Goal: Complete application form

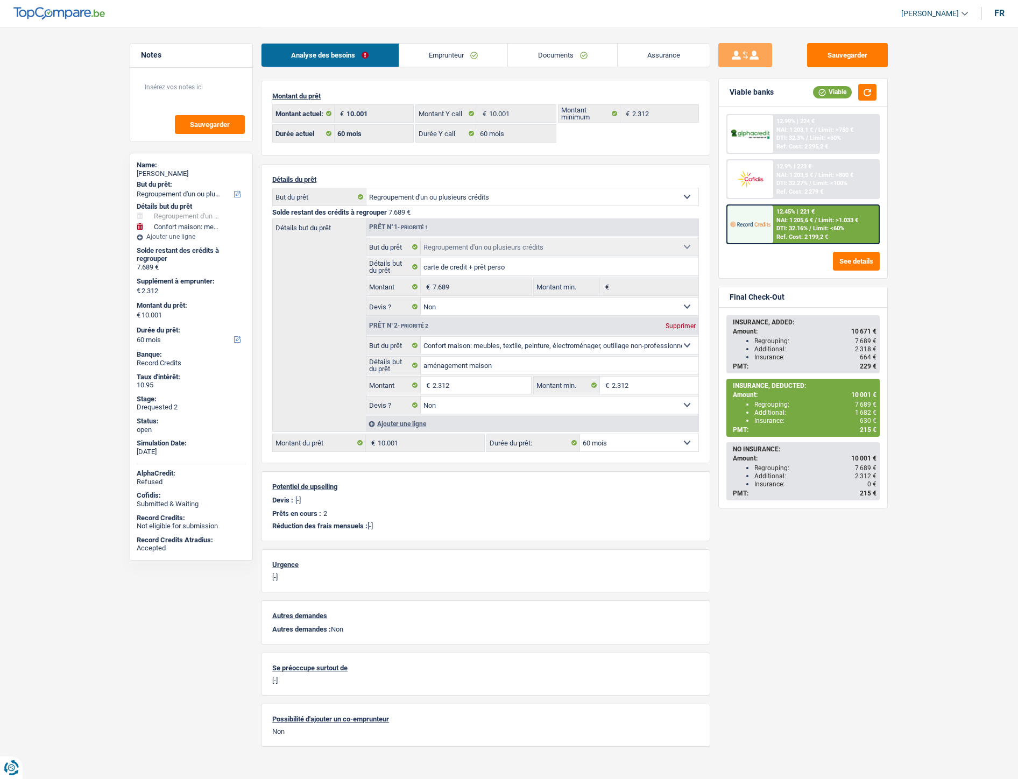
select select "refinancing"
select select "household"
select select "60"
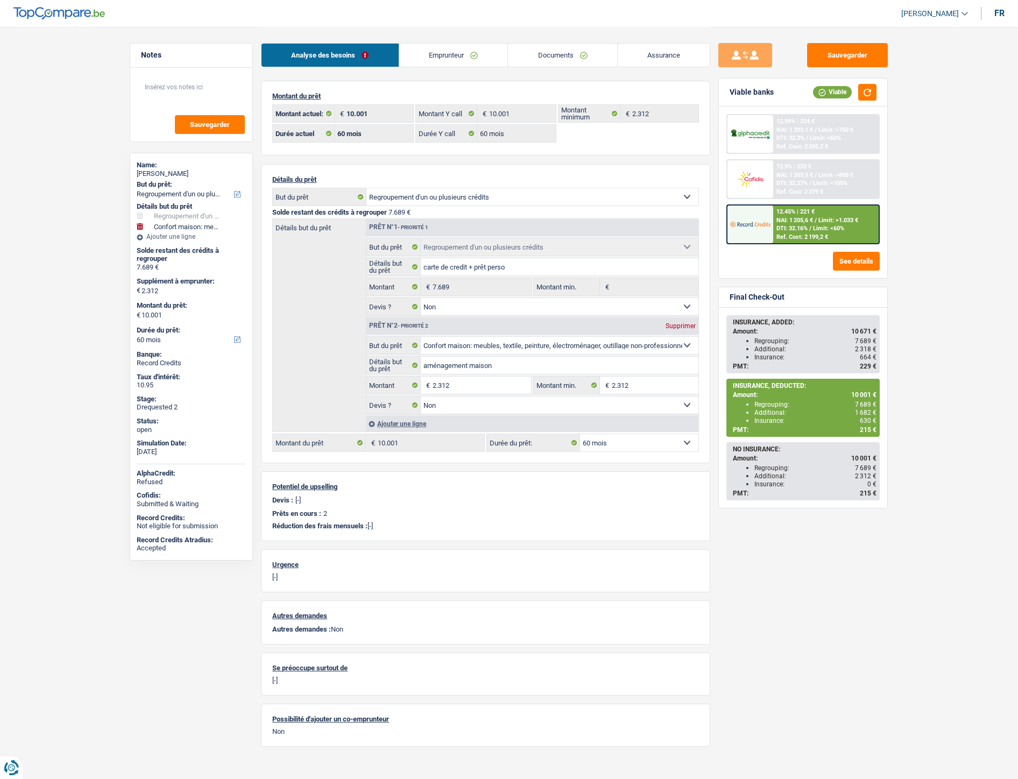
select select "60"
select select "refinancing"
select select "false"
select select "household"
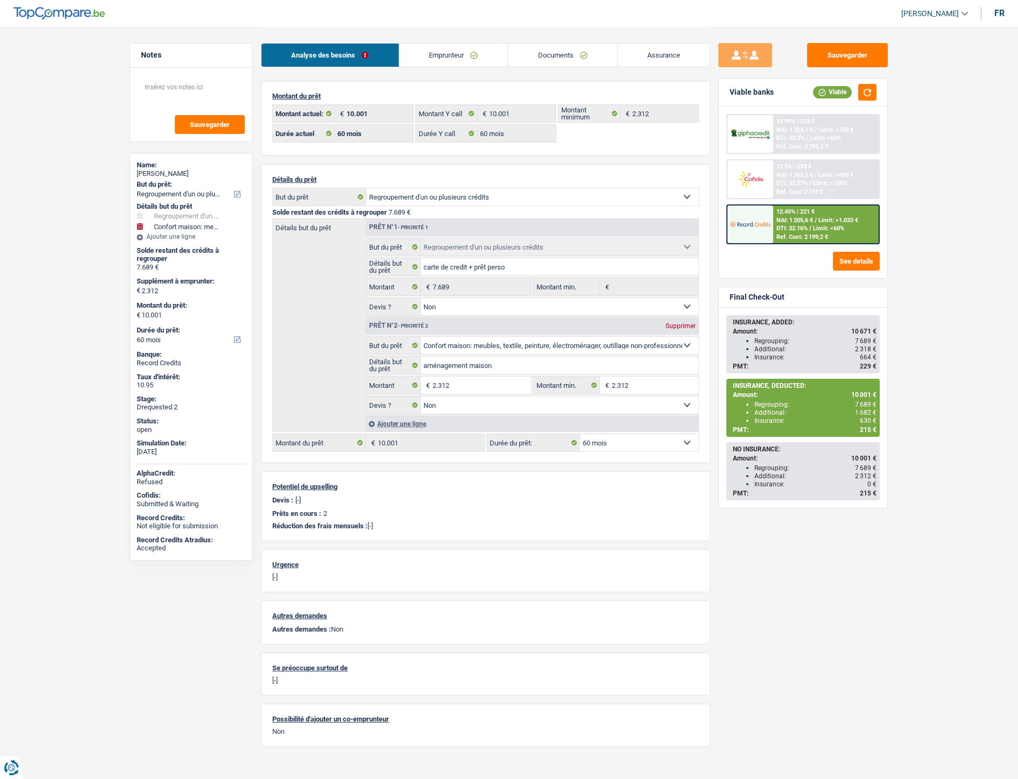
select select "false"
select select "60"
click at [40, 196] on main "Notes Sauvegarder Name: béatrice pruvost But du prêt: Confort maison: meubles, …" at bounding box center [509, 391] width 1018 height 782
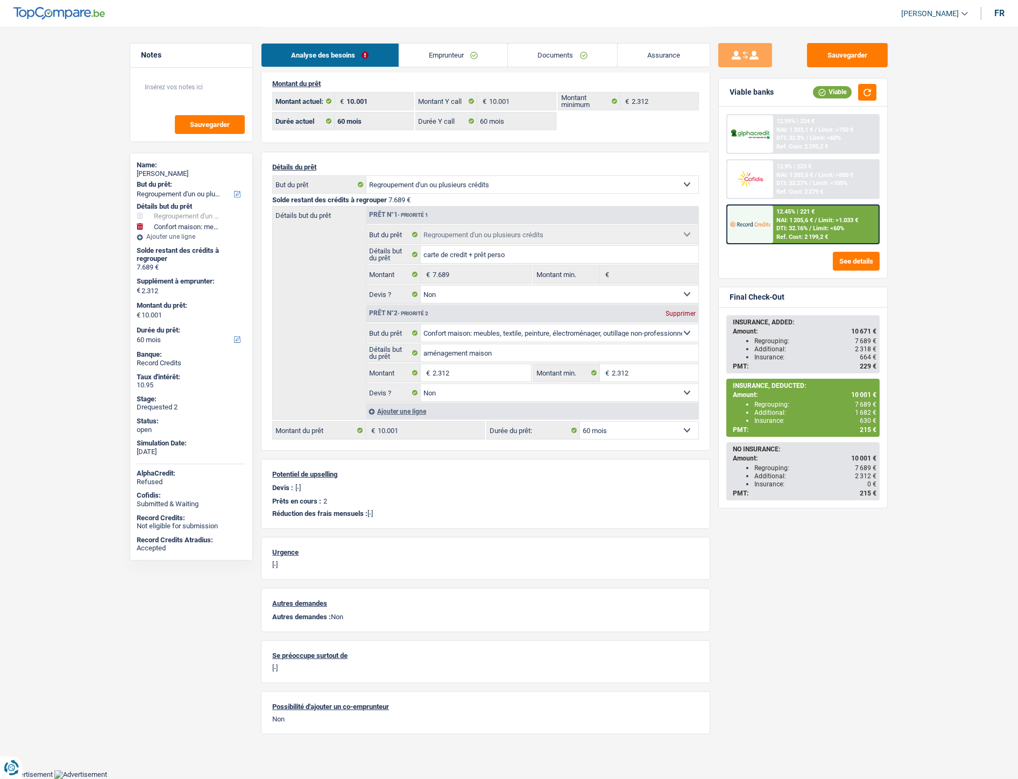
scroll to position [18, 0]
click at [448, 51] on link "Emprunteur" at bounding box center [453, 55] width 109 height 23
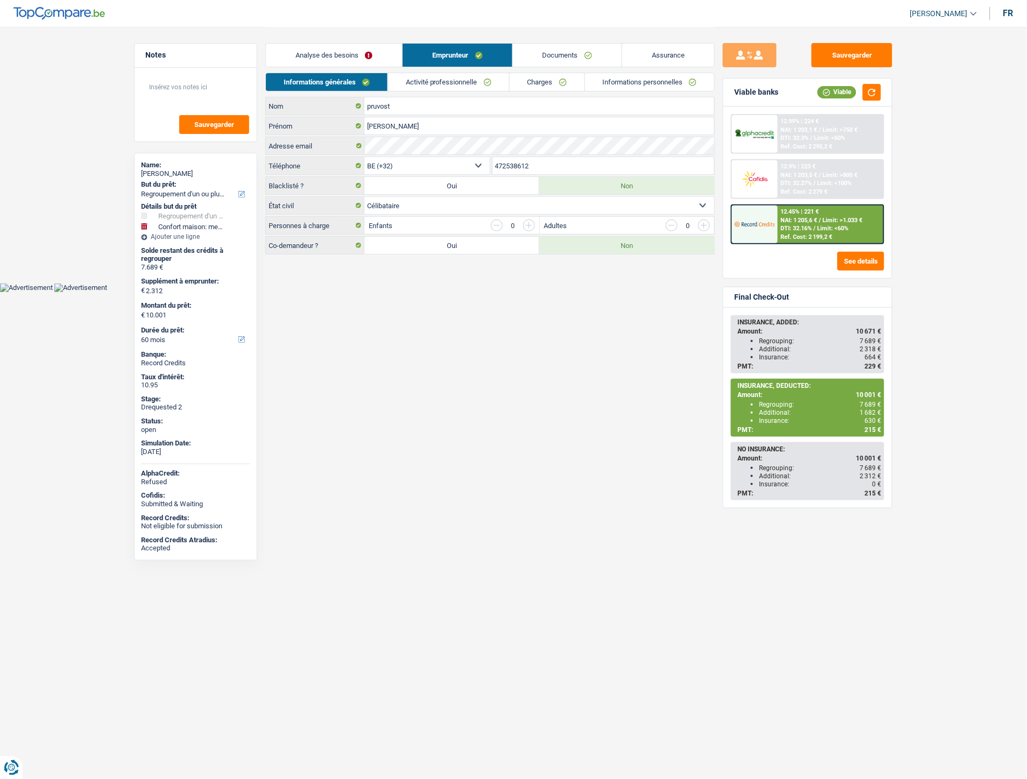
click at [464, 81] on link "Activité professionnelle" at bounding box center [448, 82] width 121 height 18
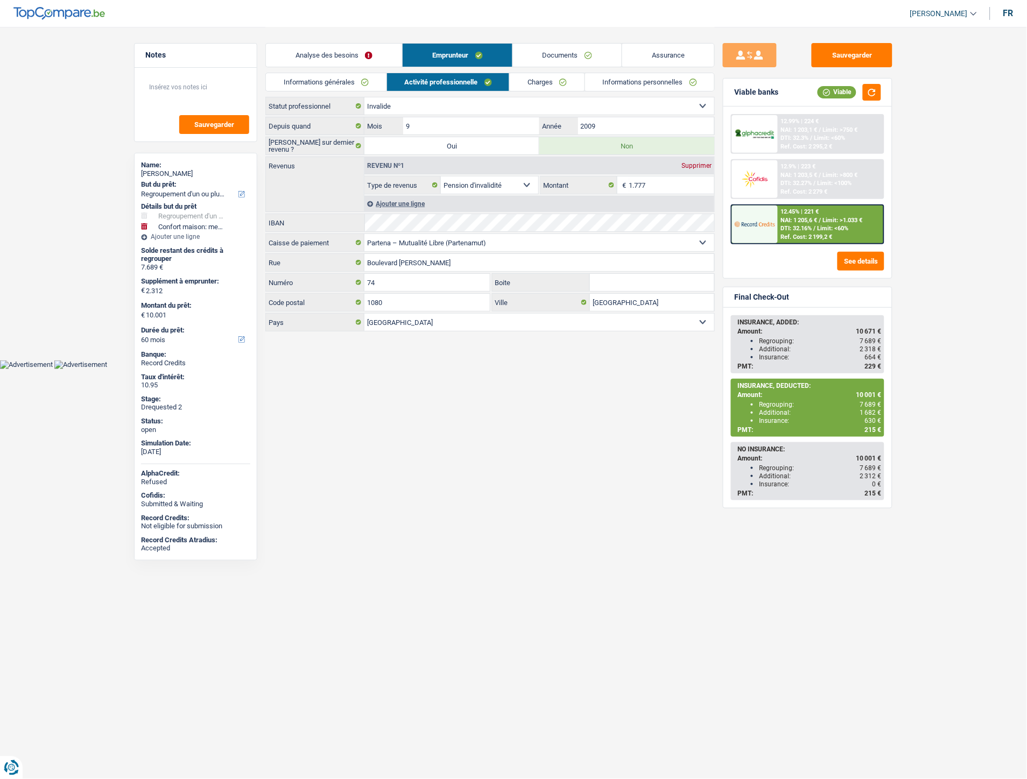
click at [525, 80] on link "Charges" at bounding box center [547, 82] width 75 height 18
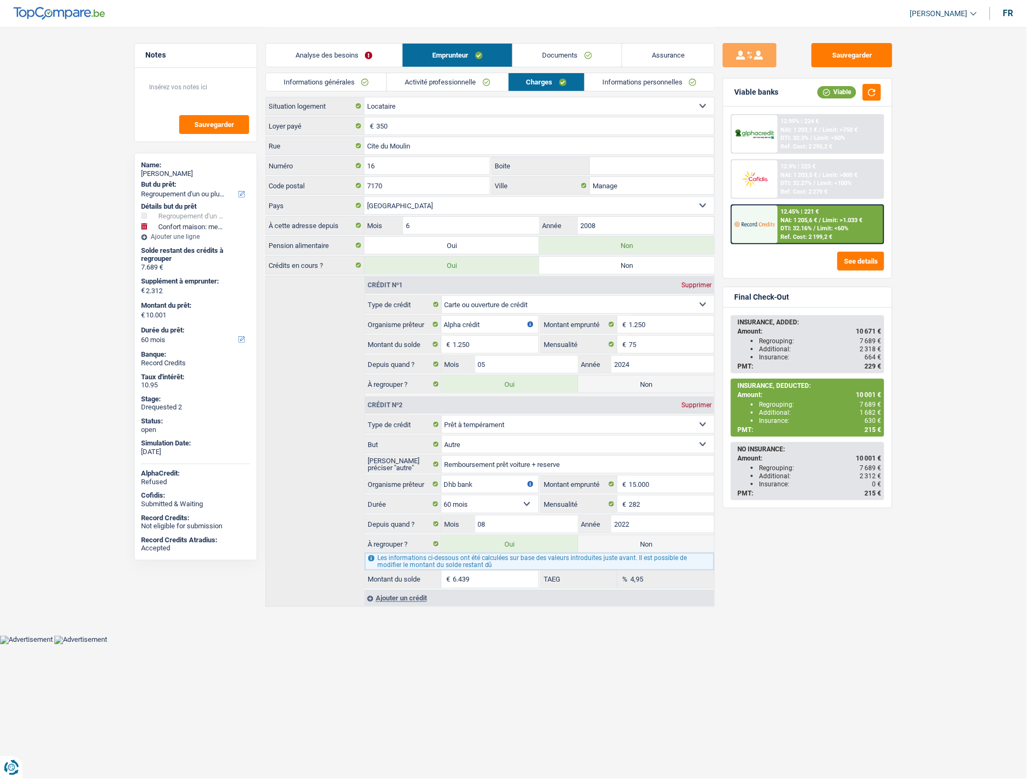
click at [40, 293] on main "Notes Sauvegarder Name: béatrice pruvost But du prêt: Confort maison: meubles, …" at bounding box center [513, 317] width 1027 height 635
click at [626, 83] on link "Informations personnelles" at bounding box center [650, 82] width 130 height 18
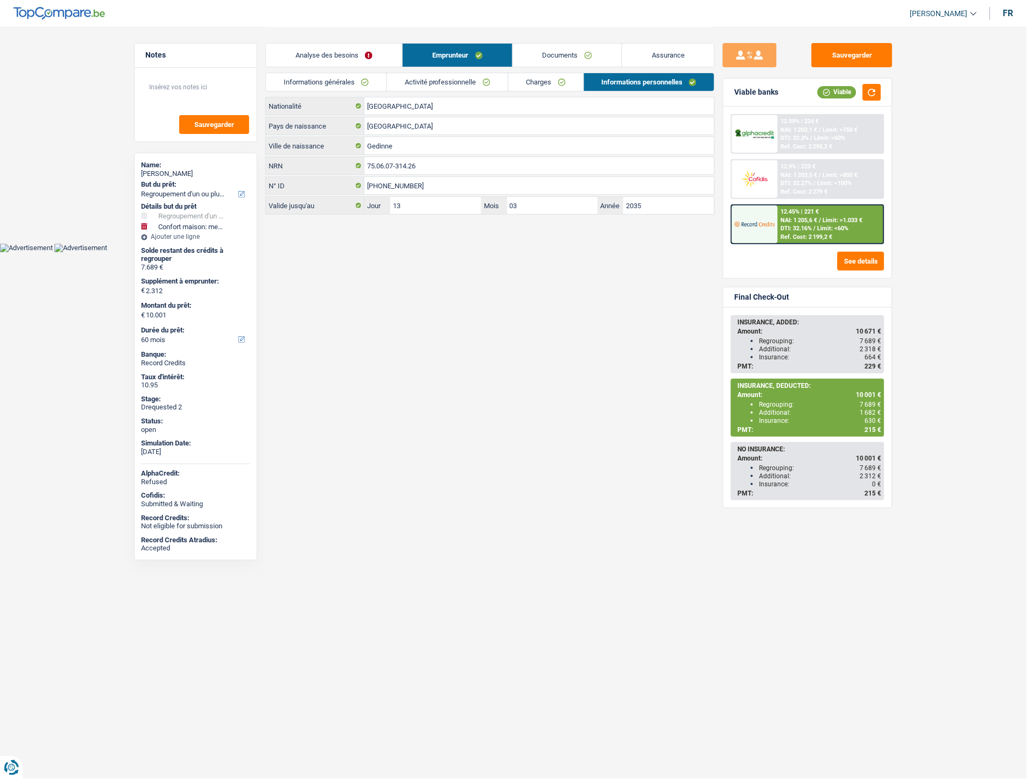
click at [549, 57] on link "Documents" at bounding box center [567, 55] width 109 height 23
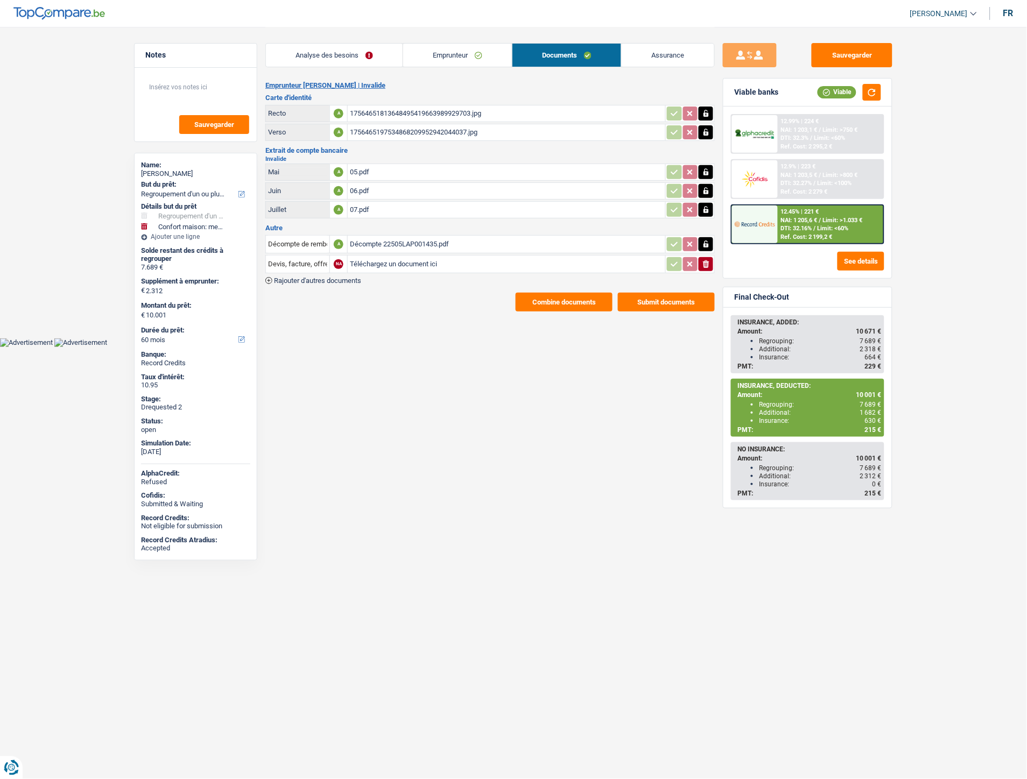
click at [402, 240] on div "Décompte 22505LAP001435.pdf" at bounding box center [506, 244] width 313 height 16
click at [440, 52] on link "Emprunteur" at bounding box center [457, 55] width 109 height 23
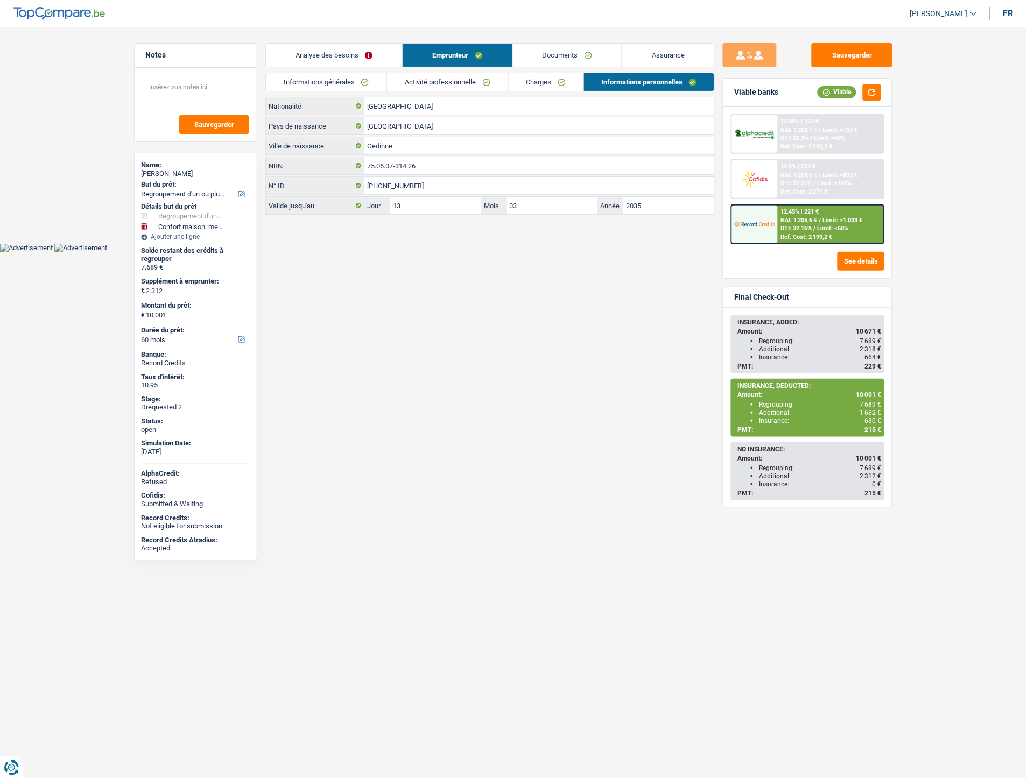
click at [540, 79] on link "Charges" at bounding box center [546, 82] width 75 height 18
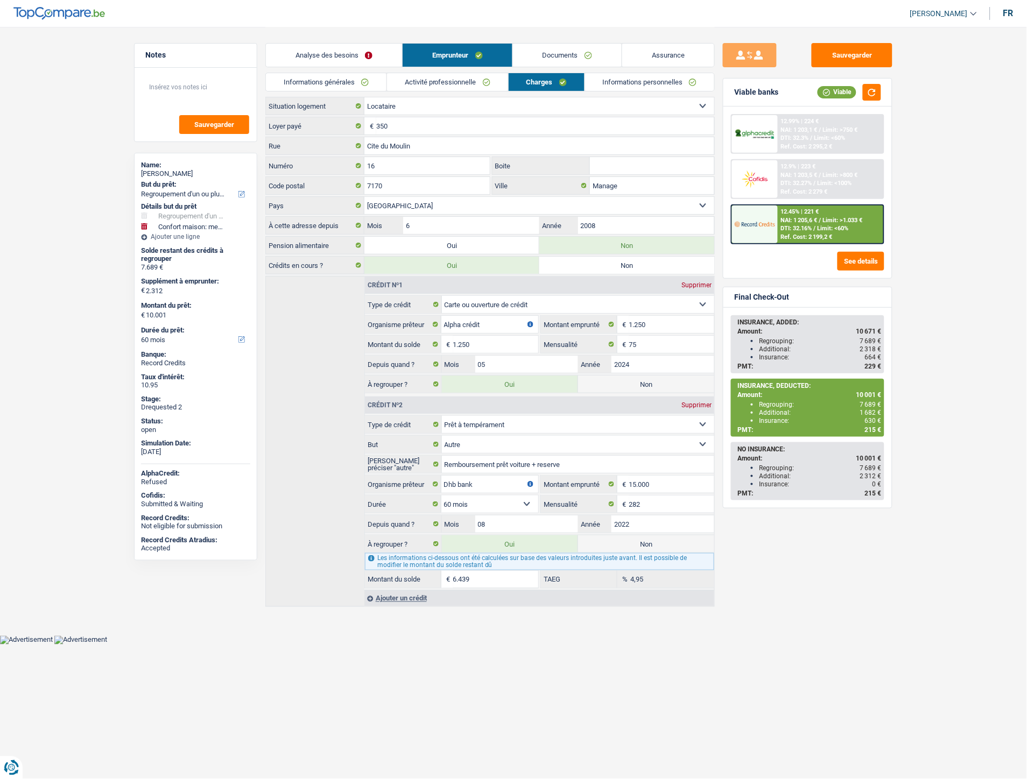
click at [455, 81] on link "Activité professionnelle" at bounding box center [447, 82] width 121 height 18
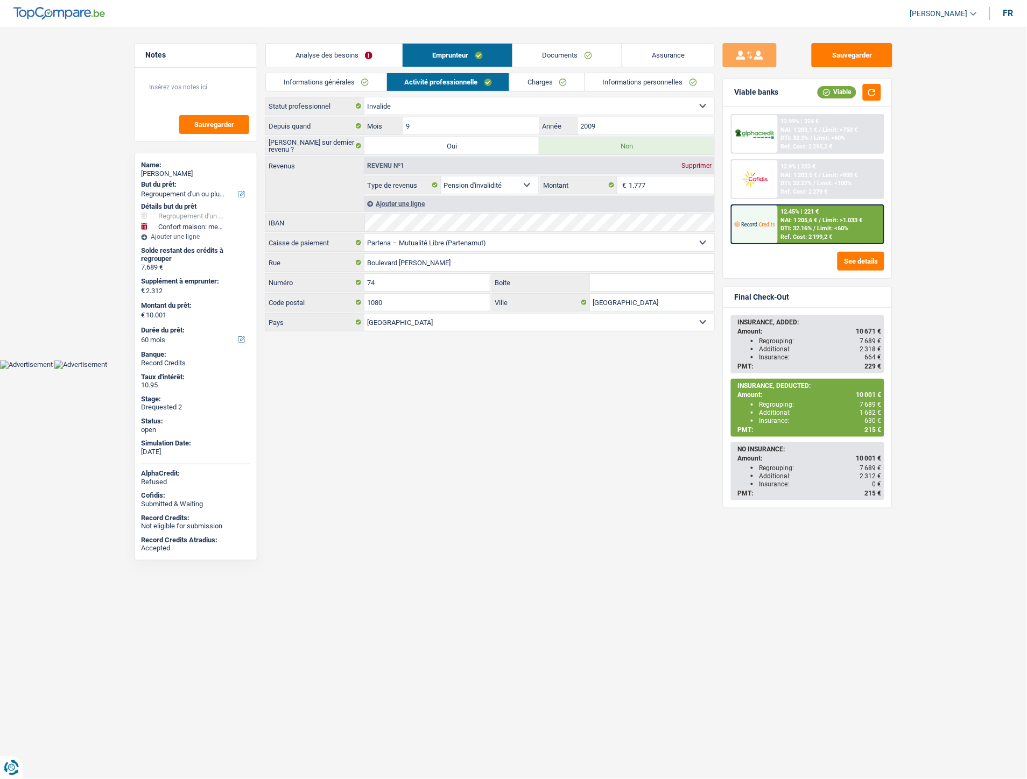
click at [345, 55] on link "Analyse des besoins" at bounding box center [334, 55] width 136 height 23
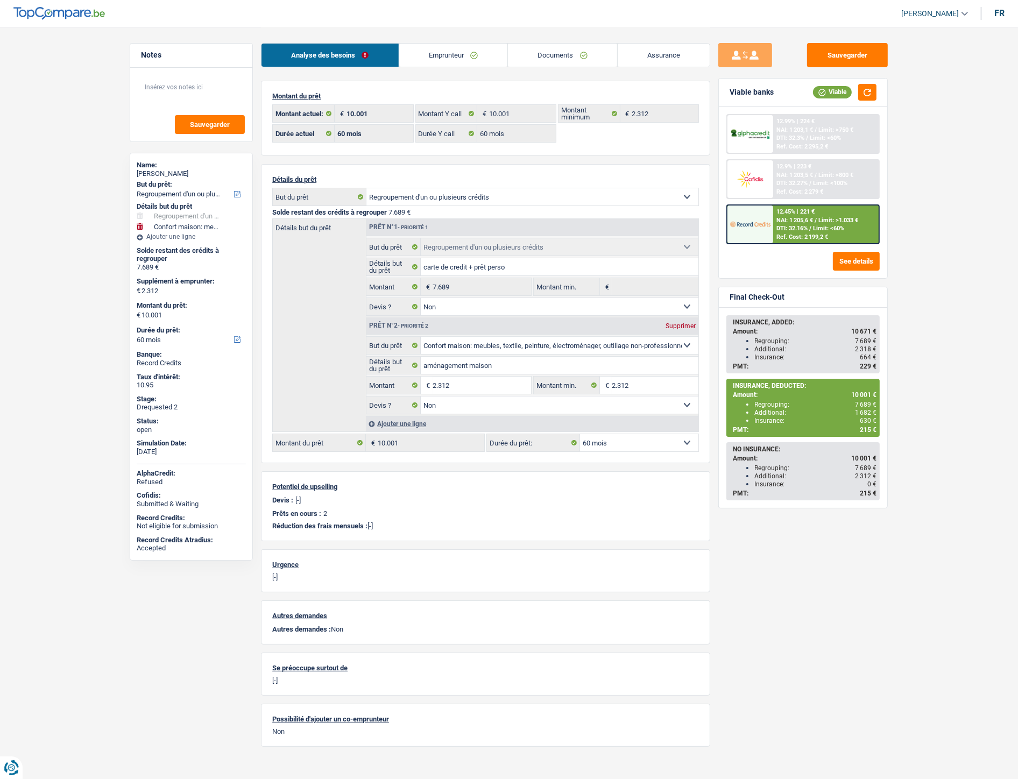
click at [444, 58] on link "Emprunteur" at bounding box center [453, 55] width 109 height 23
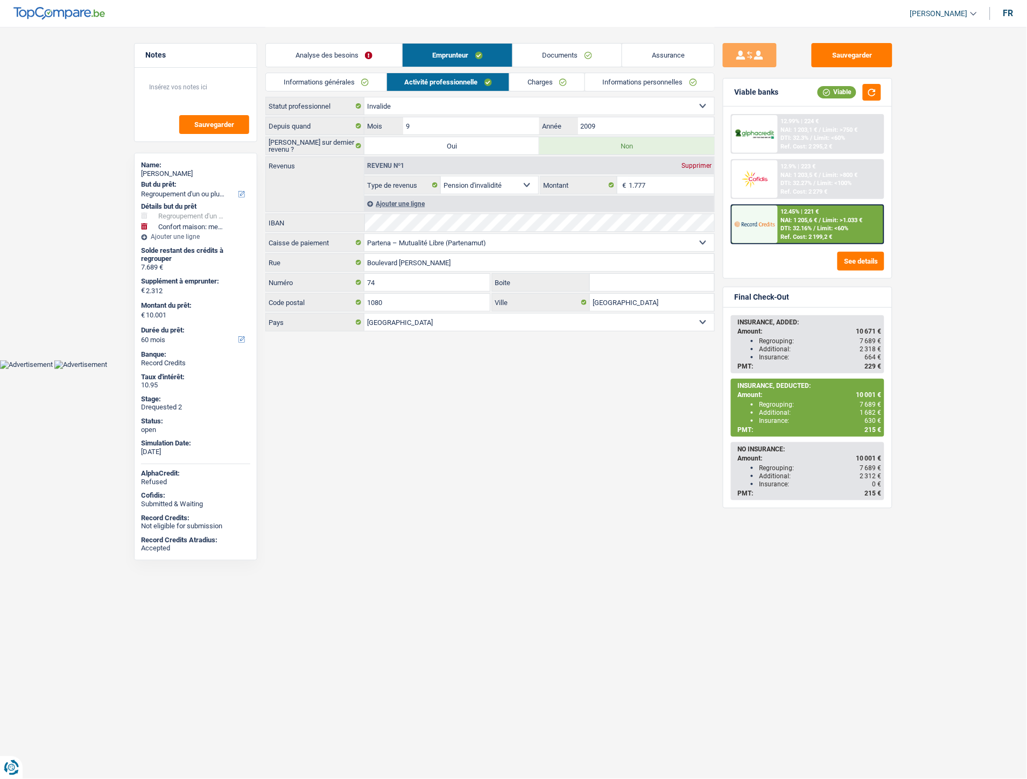
click at [536, 84] on link "Charges" at bounding box center [547, 82] width 75 height 18
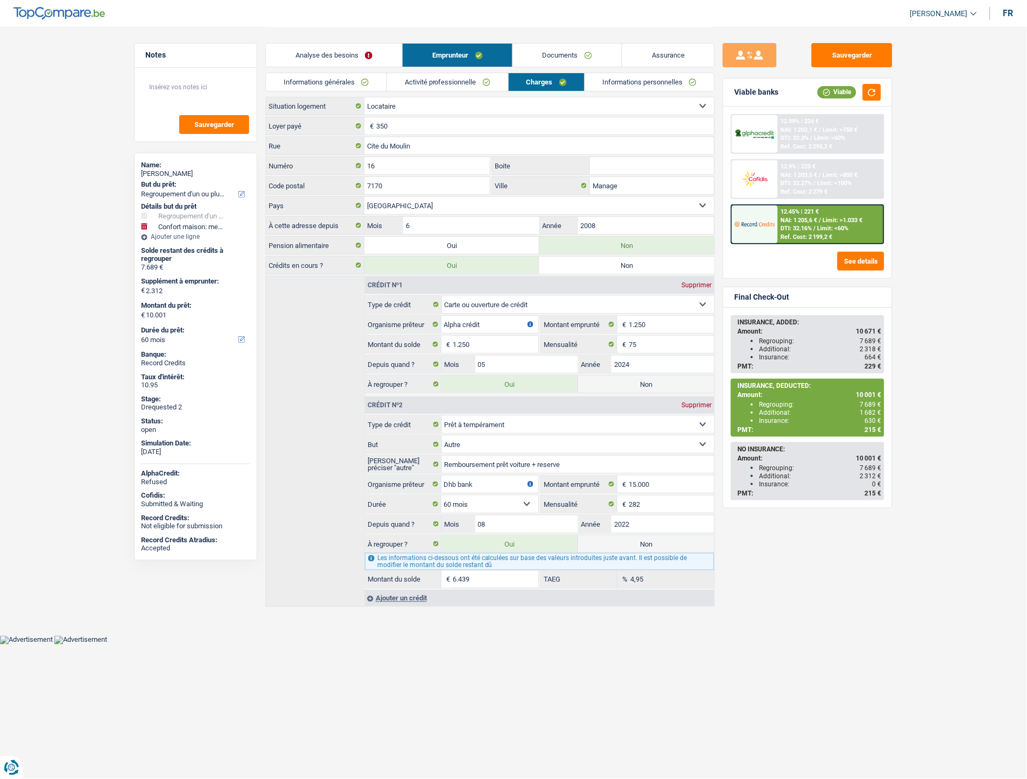
click at [567, 58] on link "Documents" at bounding box center [567, 55] width 109 height 23
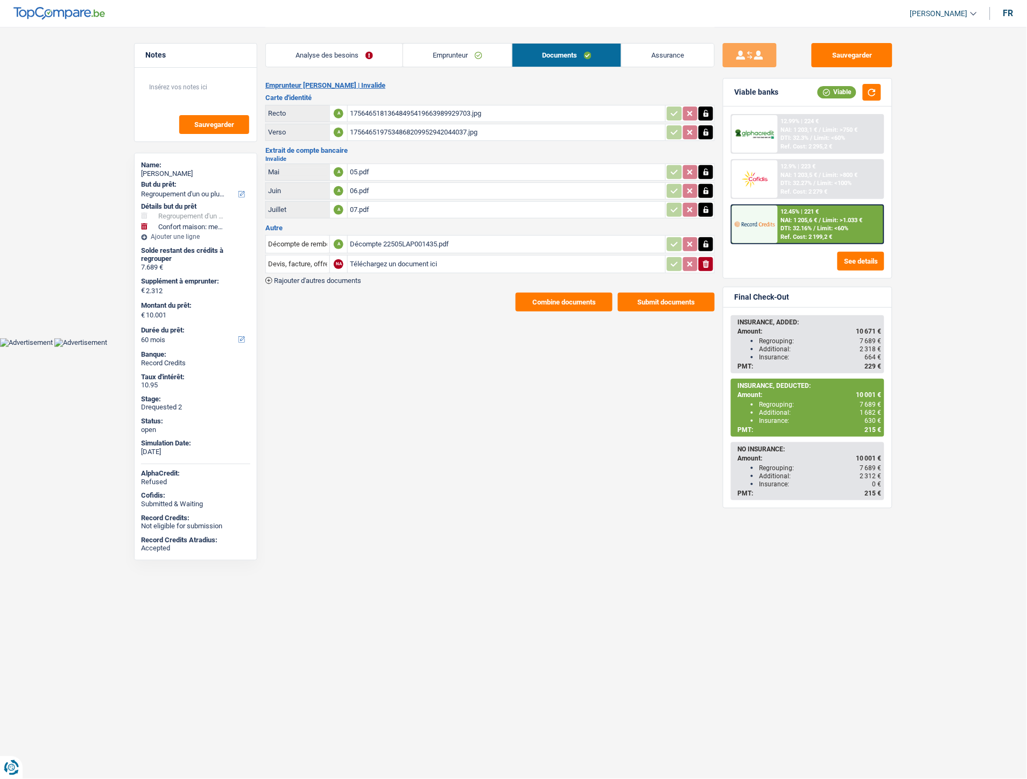
click at [390, 236] on div "Décompte 22505LAP001435.pdf" at bounding box center [506, 244] width 313 height 16
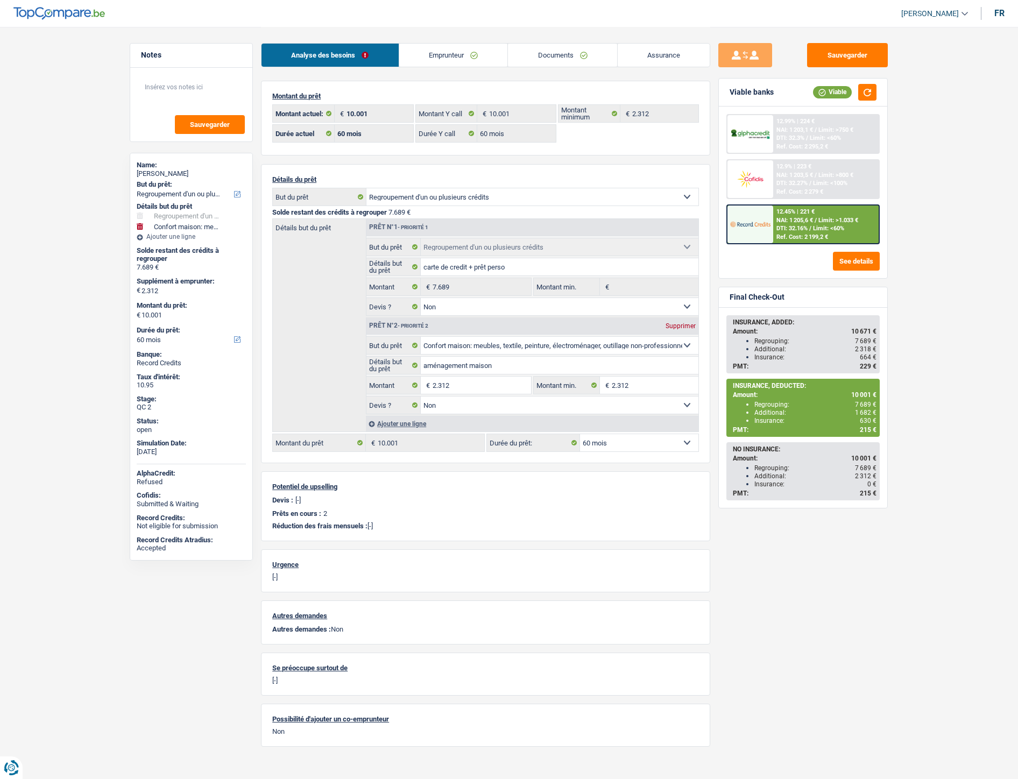
select select "refinancing"
select select "household"
select select "60"
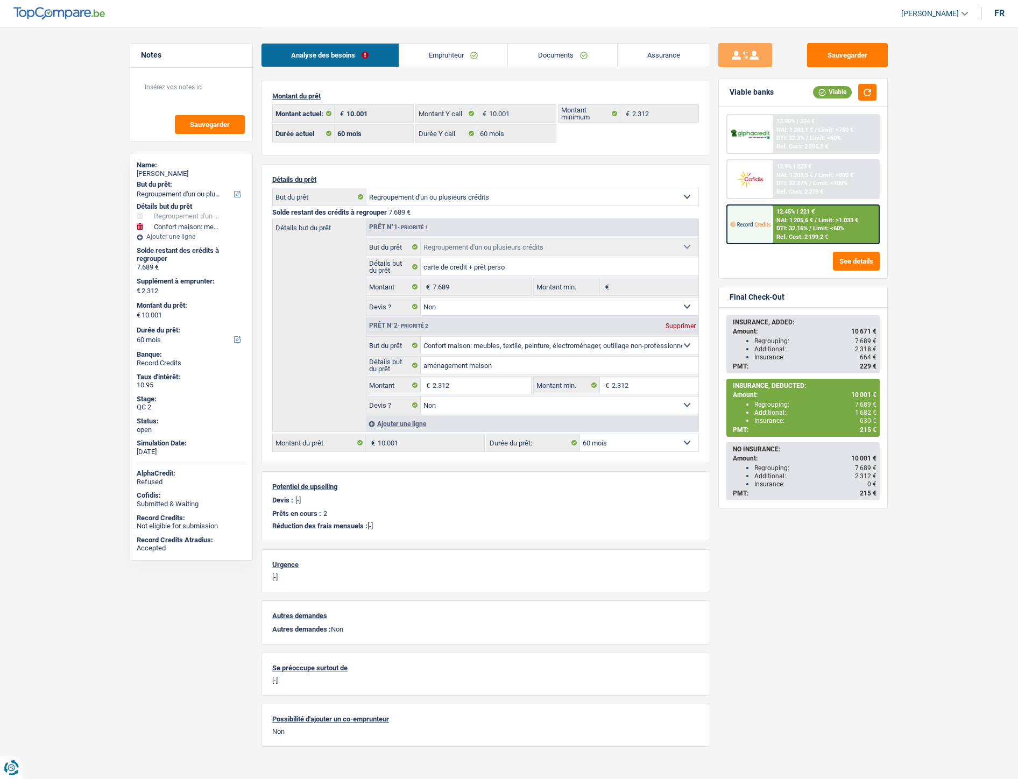
select select "60"
select select "refinancing"
select select "false"
select select "household"
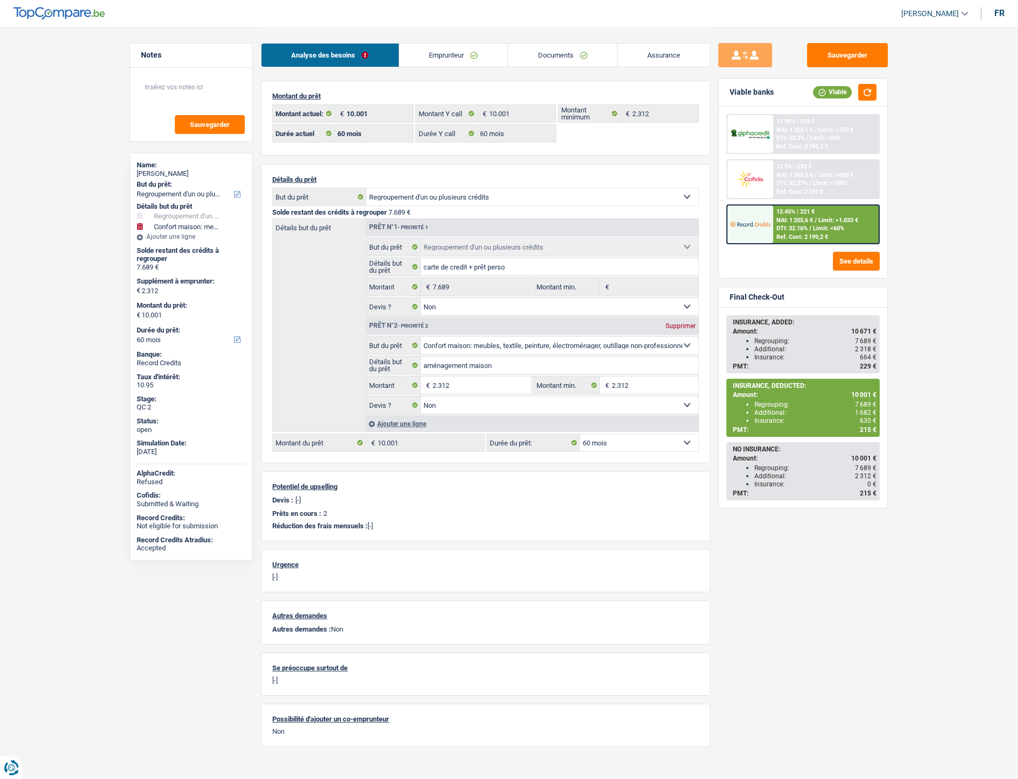
select select "false"
select select "60"
click at [563, 56] on link "Documents" at bounding box center [562, 55] width 109 height 23
select select "refinancing"
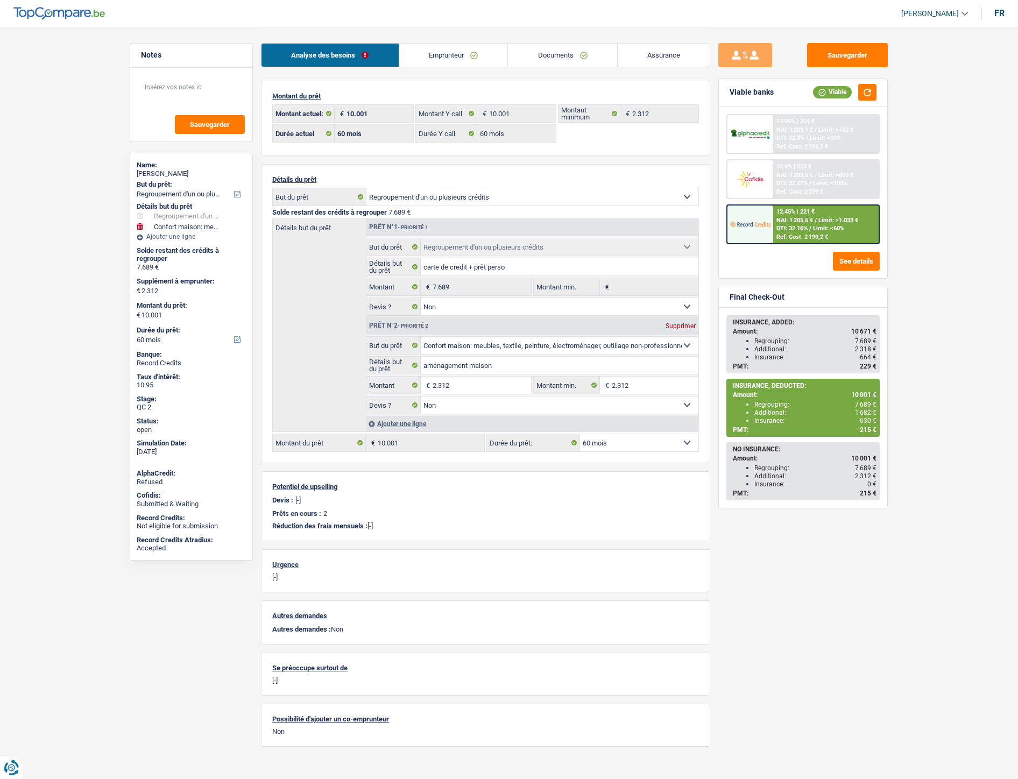
select select "household"
select select "60"
select select "refinancing"
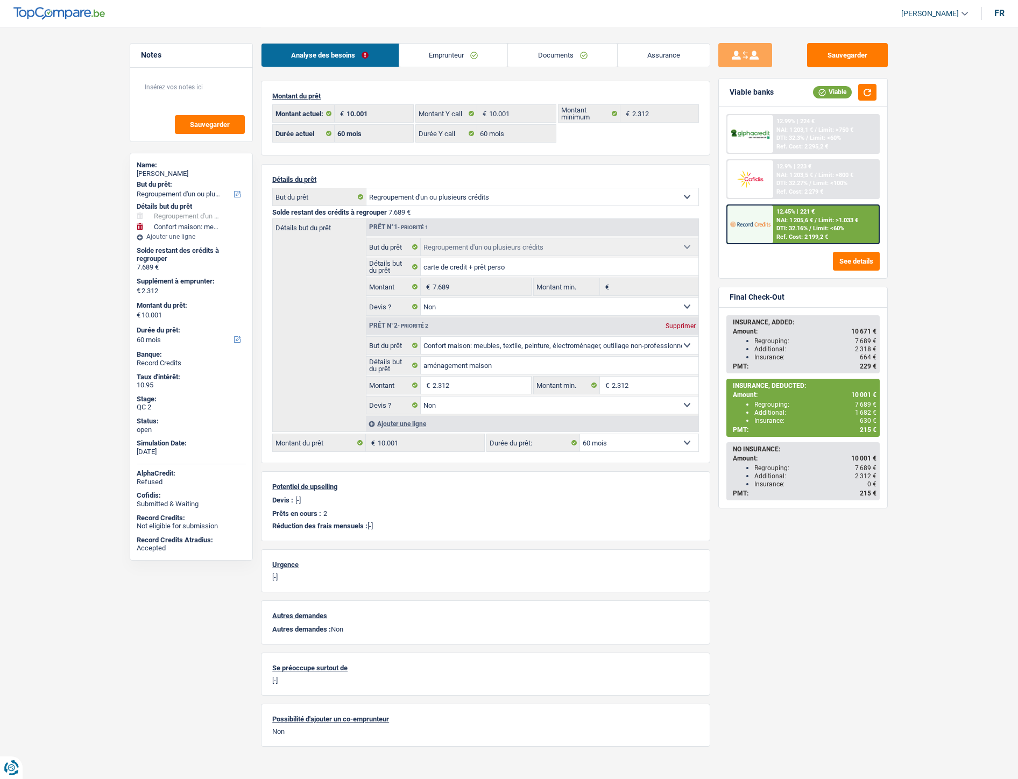
select select "refinancing"
select select "false"
select select "household"
select select "false"
select select "60"
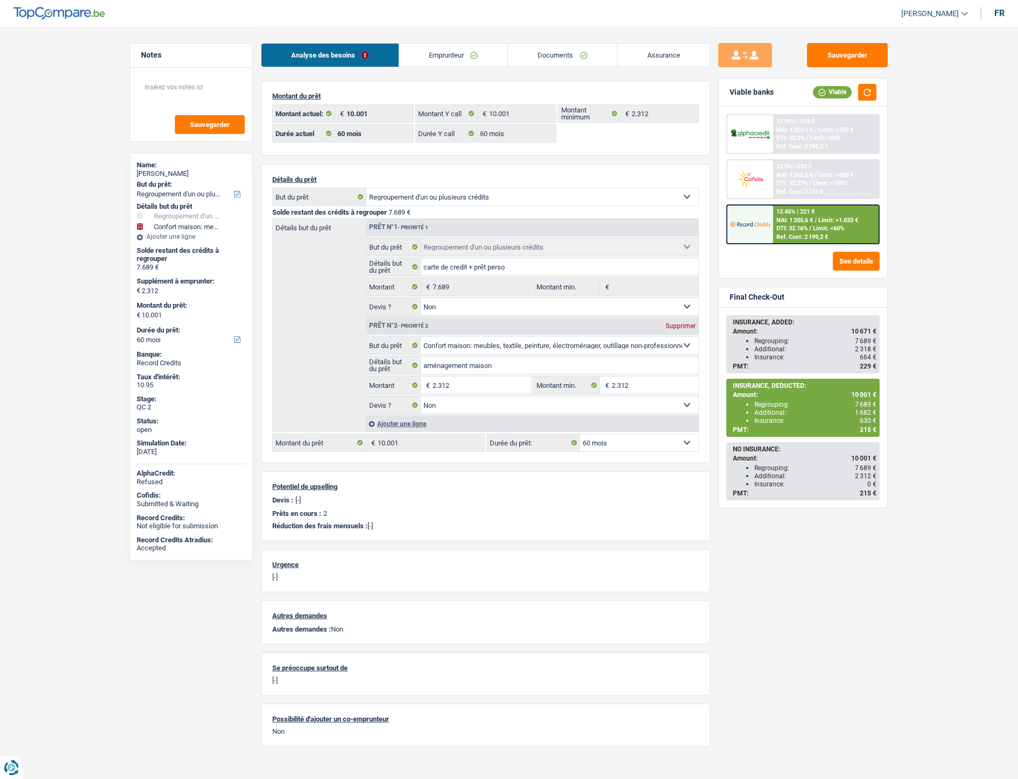
click at [779, 212] on div "12.45% | 221 €" at bounding box center [795, 211] width 38 height 7
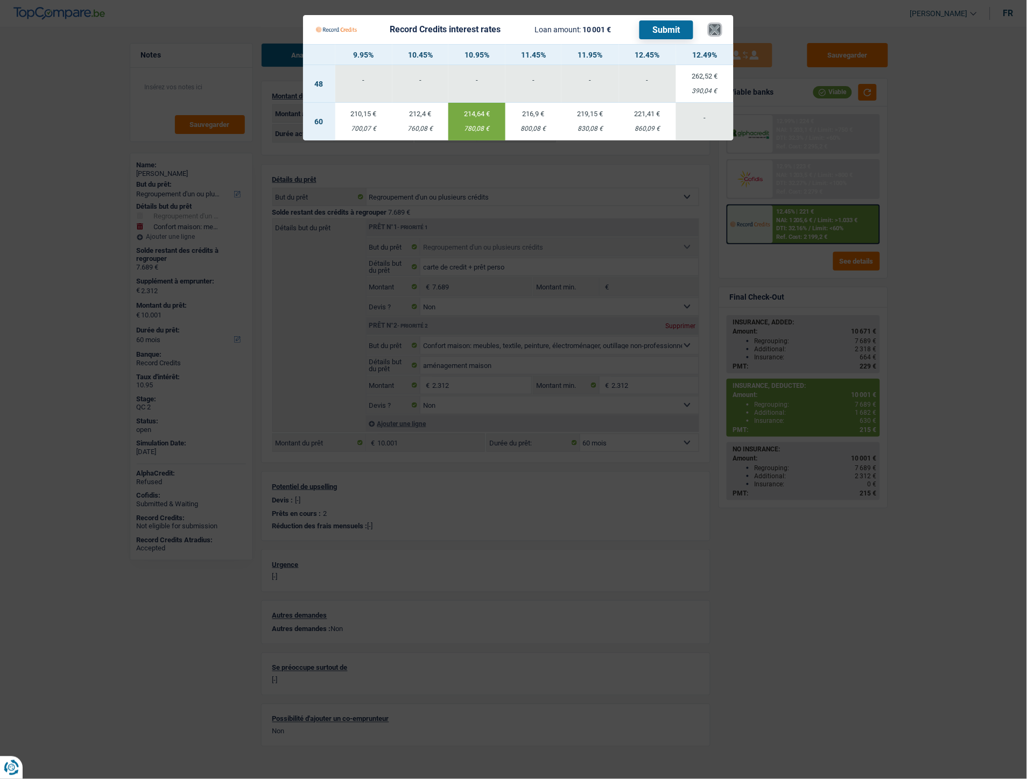
click at [718, 33] on button "×" at bounding box center [714, 29] width 11 height 11
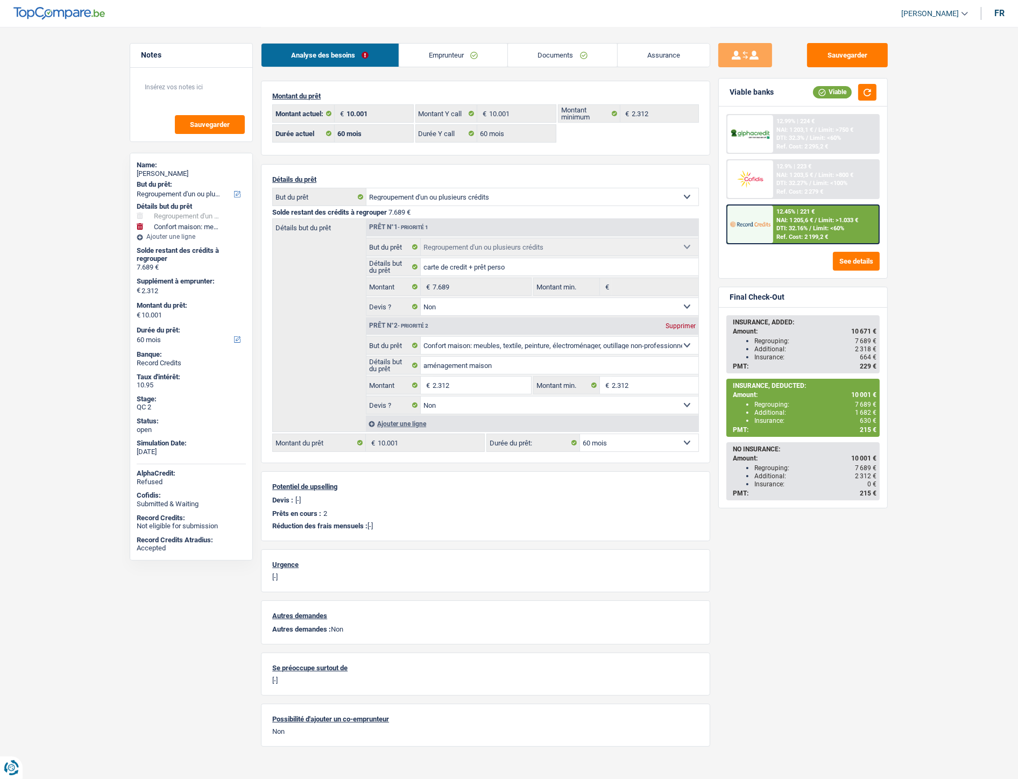
click at [806, 227] on span "DTI: 32.16%" at bounding box center [791, 228] width 31 height 7
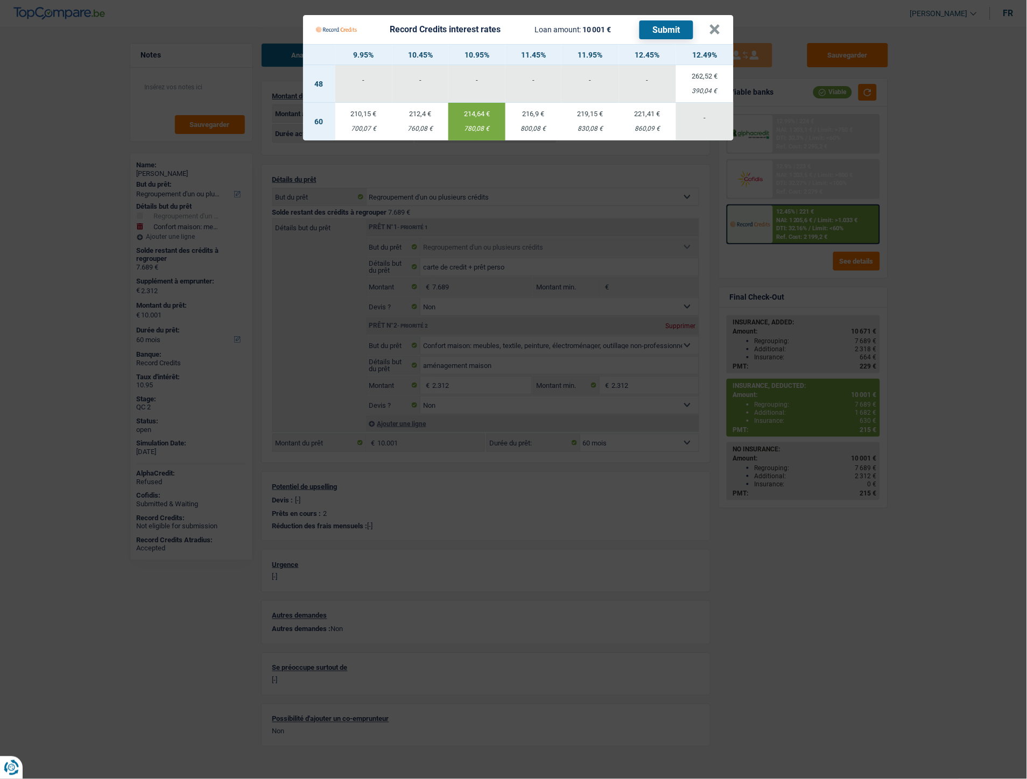
drag, startPoint x: 463, startPoint y: 126, endPoint x: 483, endPoint y: 131, distance: 20.5
click at [483, 131] on div "780,08 €" at bounding box center [476, 128] width 57 height 7
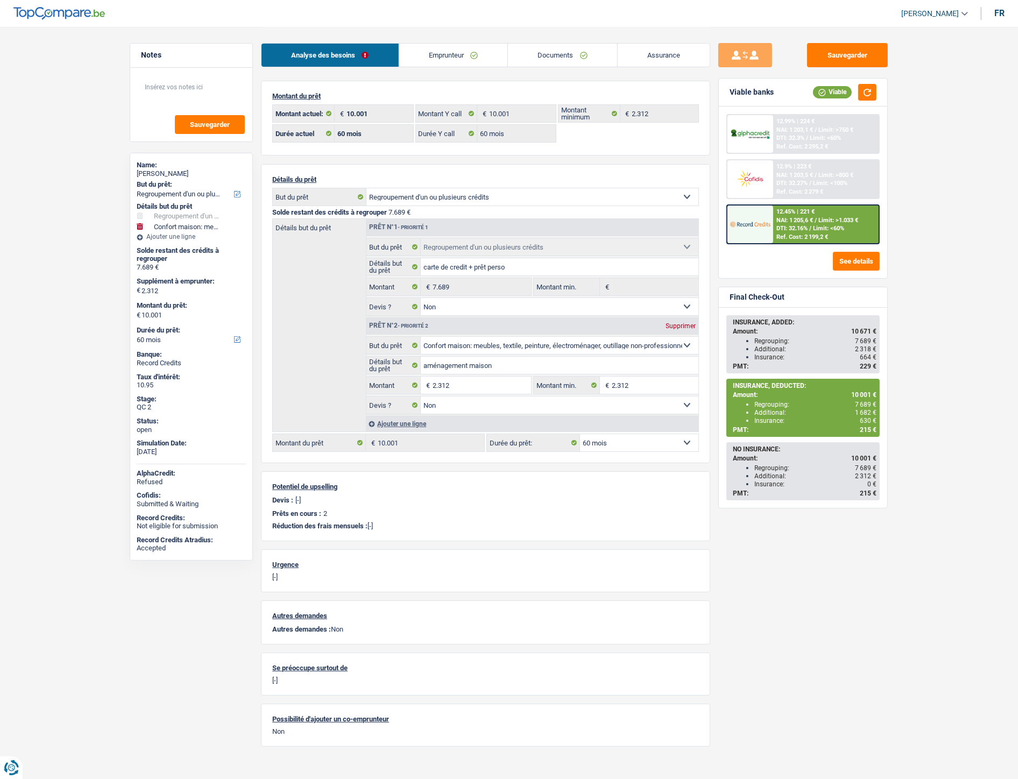
click at [779, 220] on span "NAI: 1 205,6 €" at bounding box center [794, 220] width 37 height 7
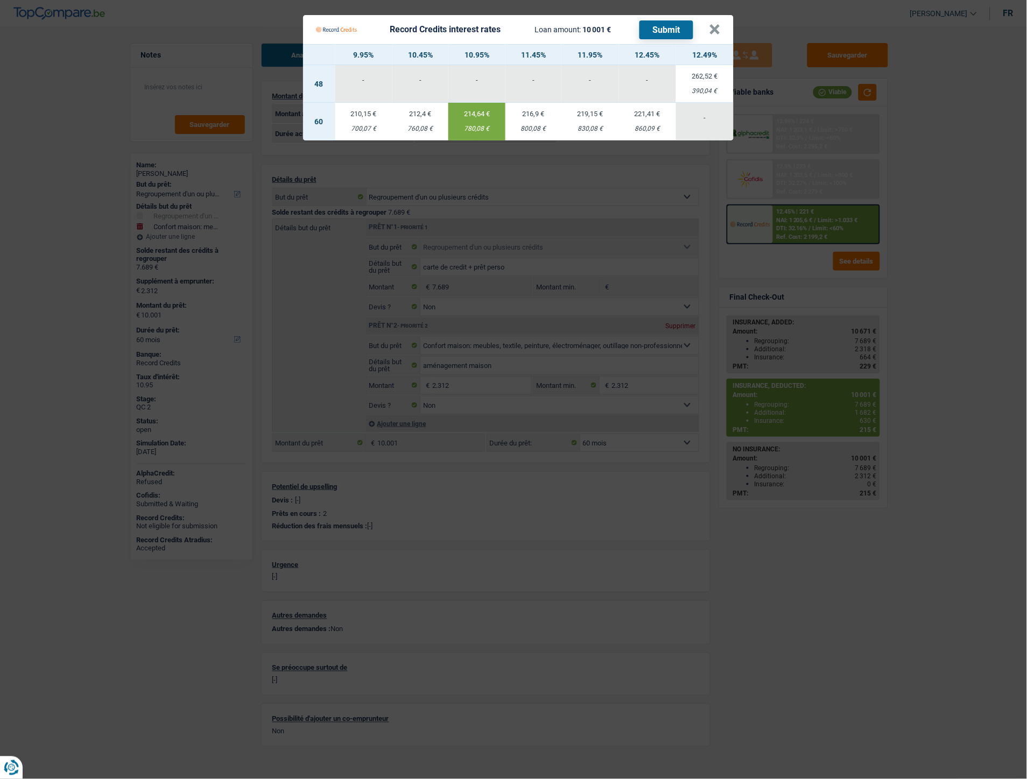
drag, startPoint x: 483, startPoint y: 129, endPoint x: 464, endPoint y: 127, distance: 19.5
click at [464, 127] on div "780,08 €" at bounding box center [476, 128] width 57 height 7
copy div "780,08"
click at [718, 25] on button "×" at bounding box center [714, 29] width 11 height 11
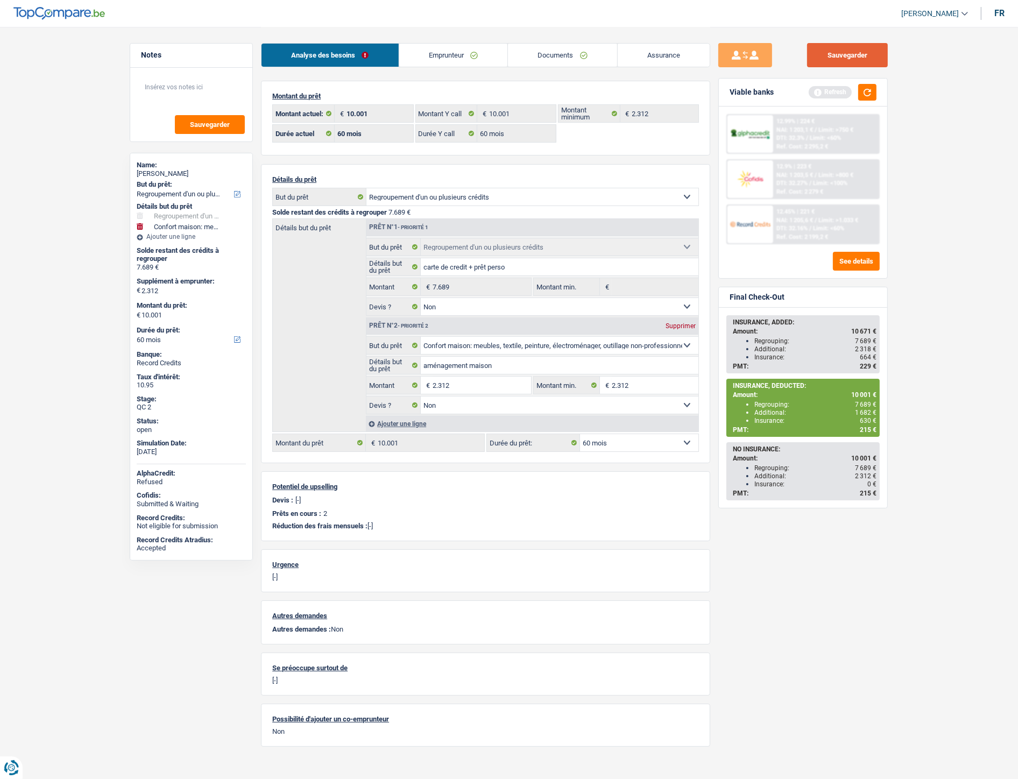
click at [848, 51] on button "Sauvegarder" at bounding box center [847, 55] width 81 height 24
